Goal: Obtain resource: Download file/media

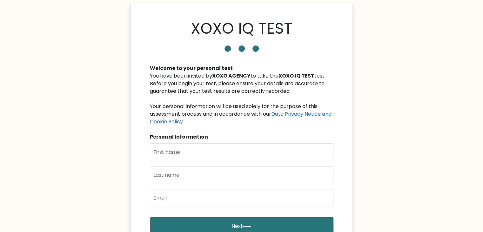
scroll to position [32, 0]
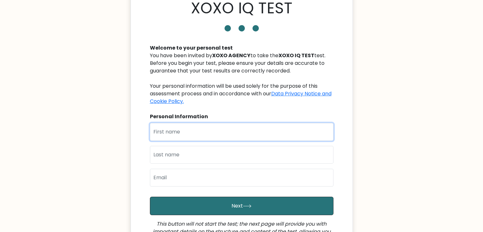
click at [258, 137] on input "text" at bounding box center [242, 132] width 184 height 18
type input "c"
type input "[PERSON_NAME]"
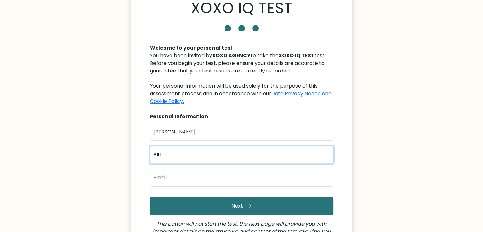
type input "PILI"
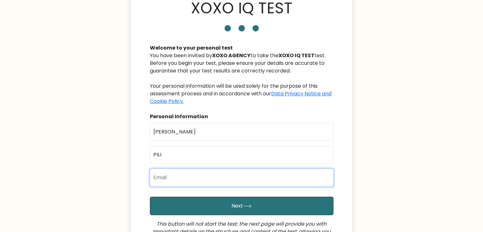
type input "c"
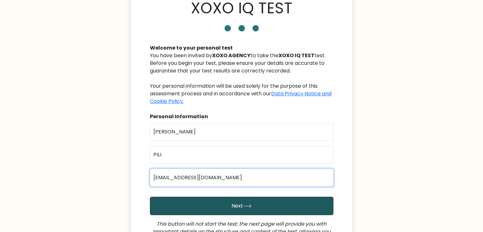
type input "pilicharmainecubacub@gmail.com"
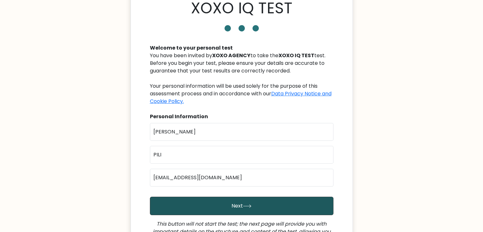
click at [254, 204] on button "Next" at bounding box center [242, 206] width 184 height 18
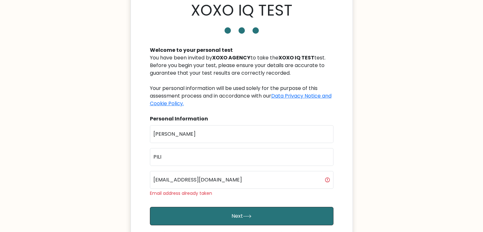
scroll to position [32, 0]
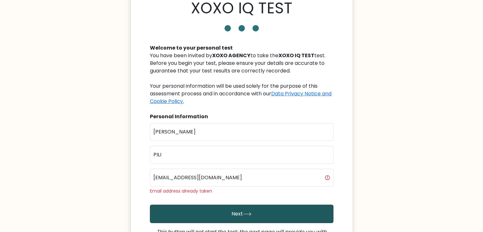
click at [268, 212] on button "Next" at bounding box center [242, 214] width 184 height 18
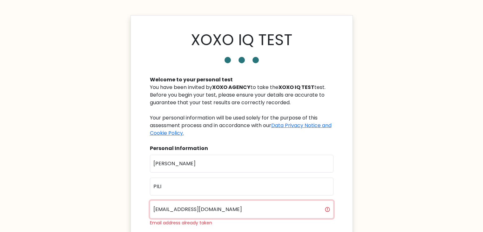
click at [326, 210] on input "[EMAIL_ADDRESS][DOMAIN_NAME]" at bounding box center [242, 209] width 184 height 18
click at [290, 203] on input "[EMAIL_ADDRESS][DOMAIN_NAME]" at bounding box center [242, 209] width 184 height 18
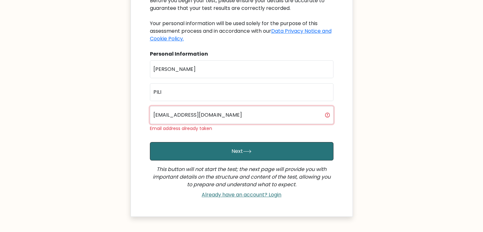
scroll to position [95, 0]
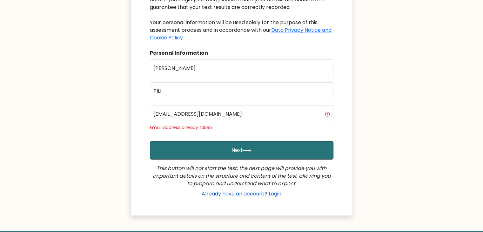
click at [275, 193] on link "Already have an account? Login" at bounding box center [241, 193] width 85 height 7
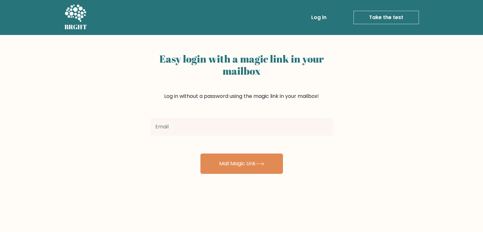
click at [256, 122] on input "email" at bounding box center [241, 127] width 183 height 18
type input "[EMAIL_ADDRESS][DOMAIN_NAME]"
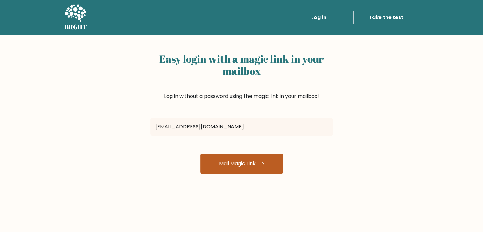
click at [253, 171] on button "Mail Magic Link" at bounding box center [241, 163] width 83 height 20
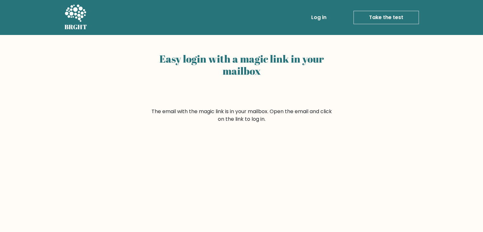
click at [319, 18] on link "Log in" at bounding box center [319, 17] width 20 height 13
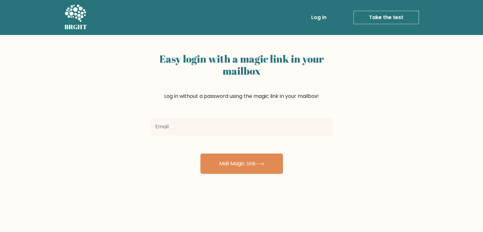
click at [320, 13] on link "Log in" at bounding box center [319, 17] width 20 height 13
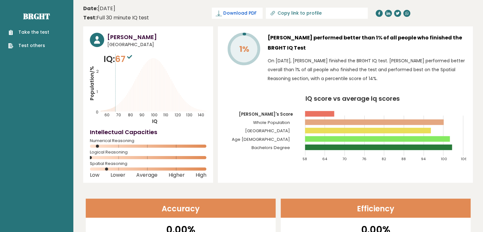
click at [253, 12] on span "Download PDF" at bounding box center [239, 13] width 33 height 7
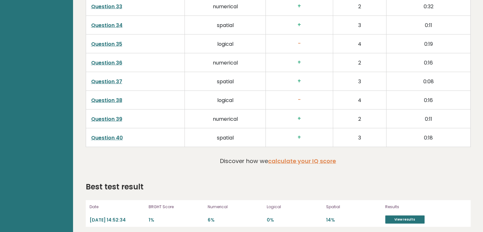
scroll to position [1545, 0]
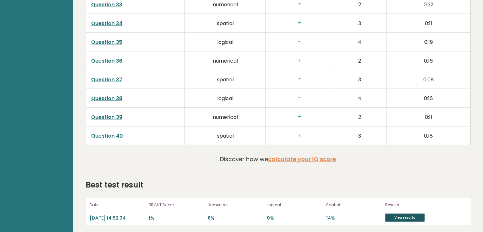
click at [406, 214] on link "View results" at bounding box center [404, 218] width 39 height 8
